Goal: Check status: Check status

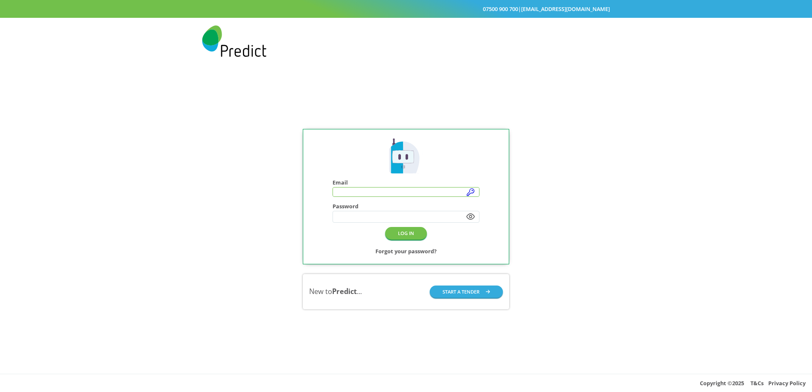
click at [472, 192] on input "text" at bounding box center [406, 192] width 147 height 9
type input "**********"
click at [416, 234] on button "LOG IN" at bounding box center [406, 234] width 42 height 12
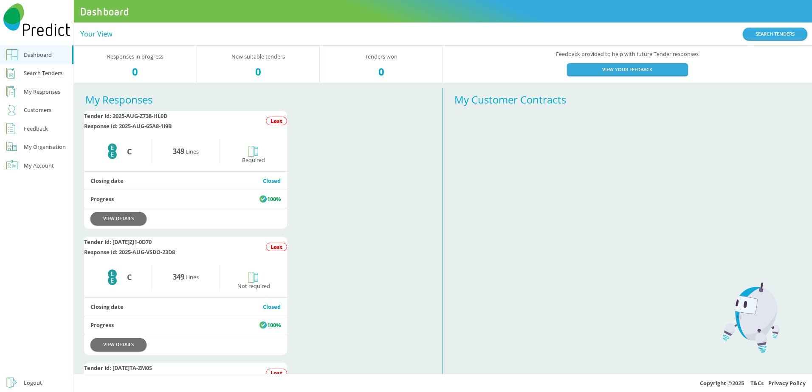
click at [42, 93] on div "My Responses" at bounding box center [42, 92] width 37 height 10
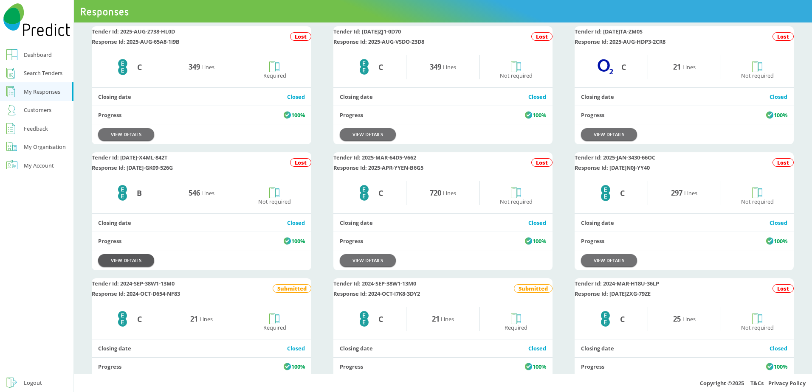
click at [113, 267] on link "VIEW DETAILS" at bounding box center [126, 260] width 56 height 12
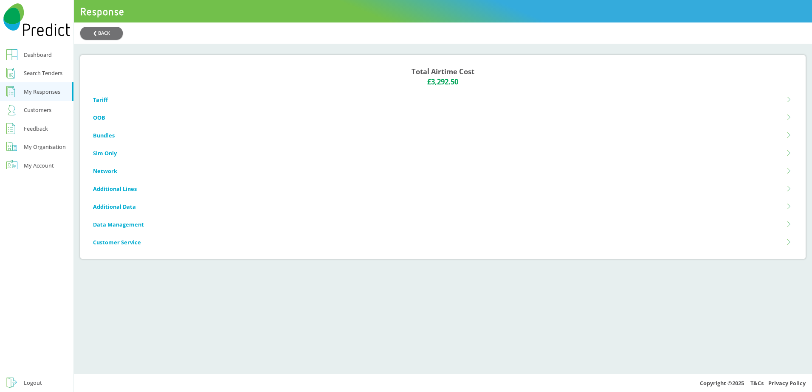
click at [30, 129] on div "Feedback" at bounding box center [36, 129] width 24 height 10
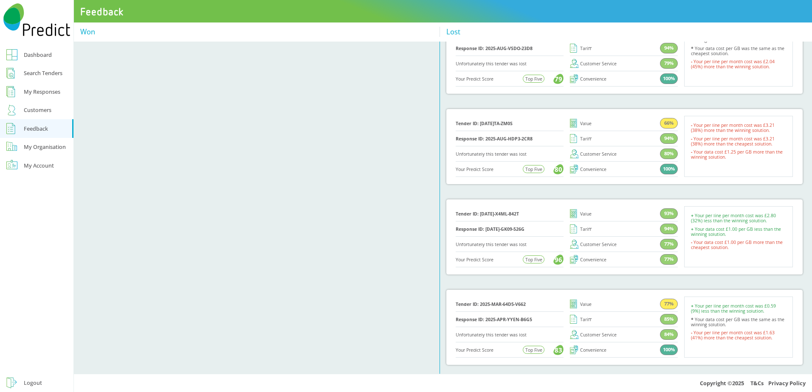
scroll to position [212, 0]
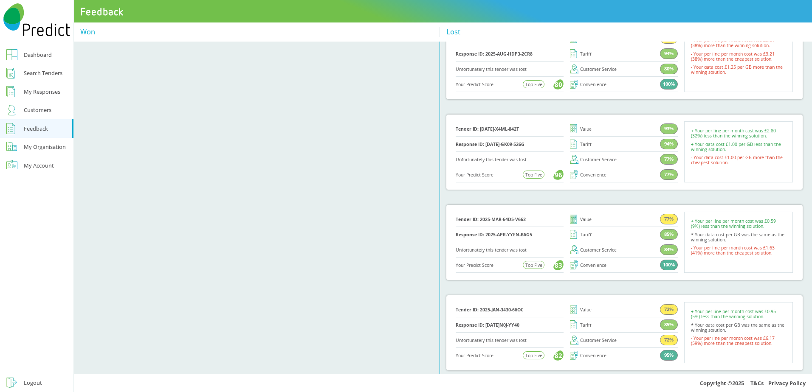
click at [54, 91] on div "My Responses" at bounding box center [42, 92] width 37 height 10
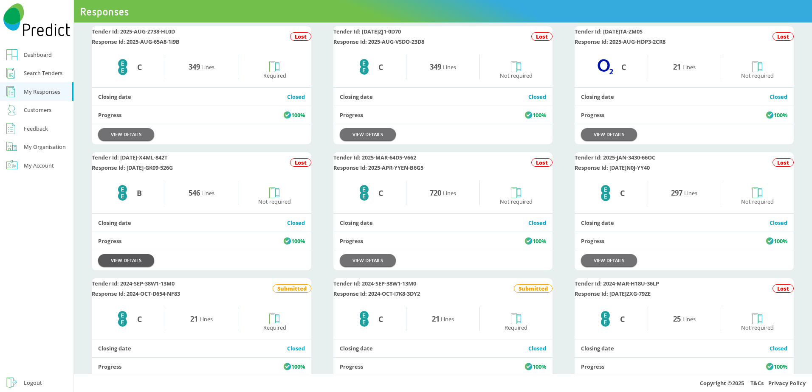
click at [127, 267] on link "VIEW DETAILS" at bounding box center [126, 260] width 56 height 12
